Goal: Information Seeking & Learning: Learn about a topic

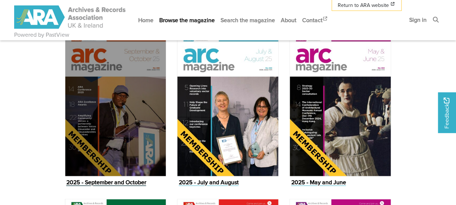
scroll to position [327, 0]
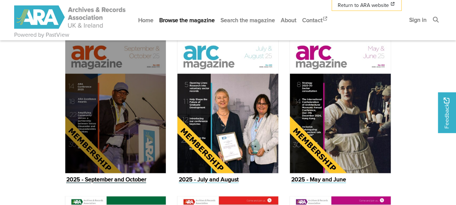
click at [135, 103] on img "Issue" at bounding box center [116, 101] width 102 height 143
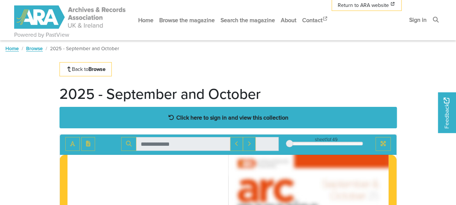
click at [223, 120] on strong "Click here to sign in and view this collection" at bounding box center [232, 117] width 112 height 8
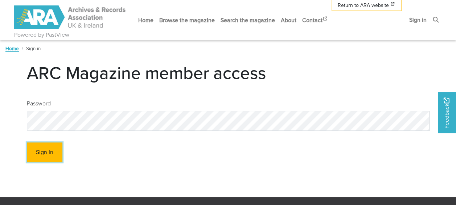
click at [32, 155] on button "Sign In" at bounding box center [45, 152] width 36 height 20
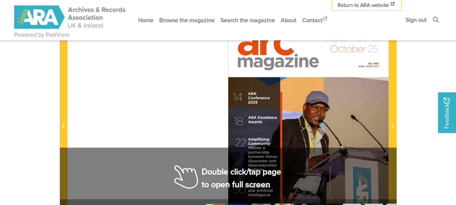
scroll to position [73, 0]
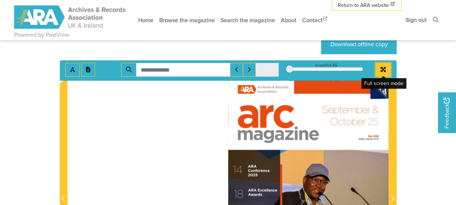
click at [379, 66] on button "Full screen mode" at bounding box center [383, 70] width 15 height 14
